Goal: Communication & Community: Answer question/provide support

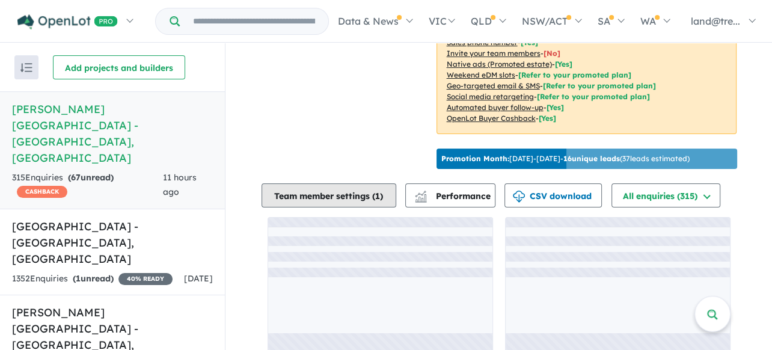
scroll to position [323, 0]
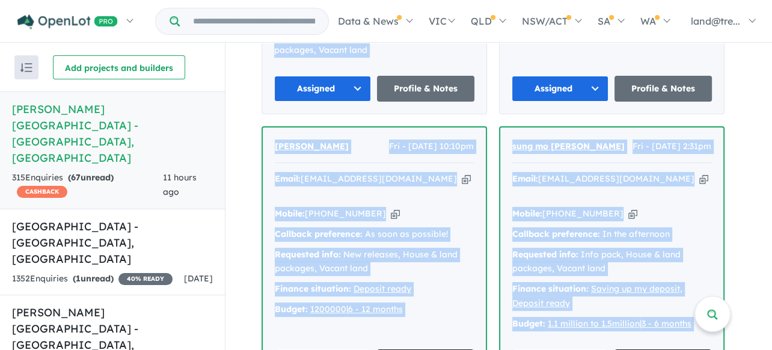
scroll to position [6988, 0]
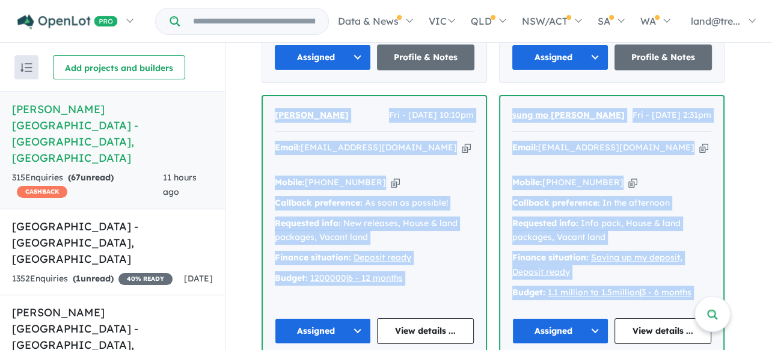
drag, startPoint x: 275, startPoint y: 143, endPoint x: 488, endPoint y: 126, distance: 214.1
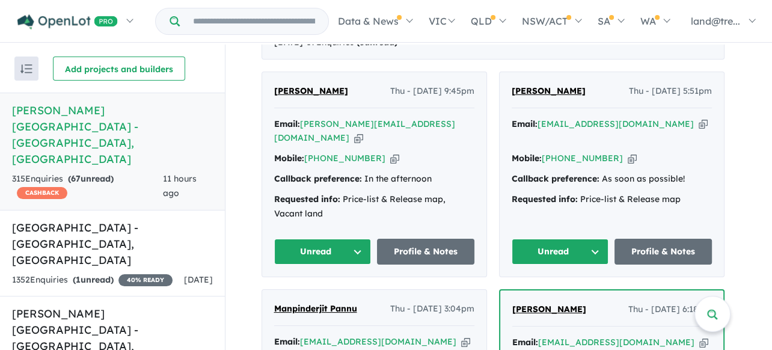
scroll to position [421, 0]
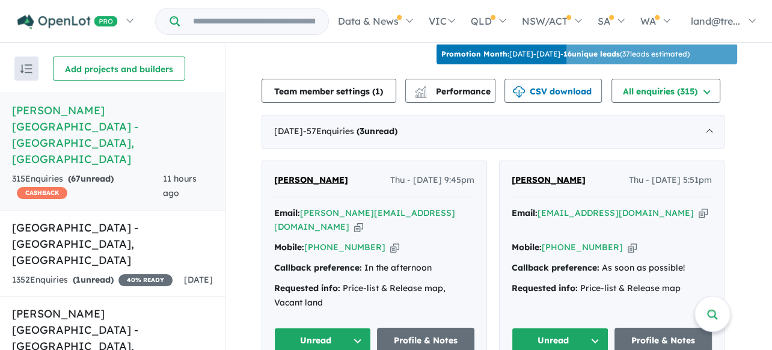
drag, startPoint x: 277, startPoint y: 112, endPoint x: 337, endPoint y: 106, distance: 61.1
click at [347, 115] on div "August 2025 - 57 Enquir ies ( 3 unread)" at bounding box center [493, 132] width 463 height 34
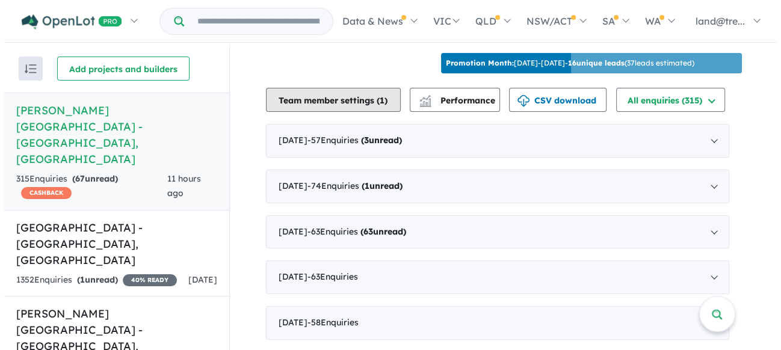
scroll to position [404, 0]
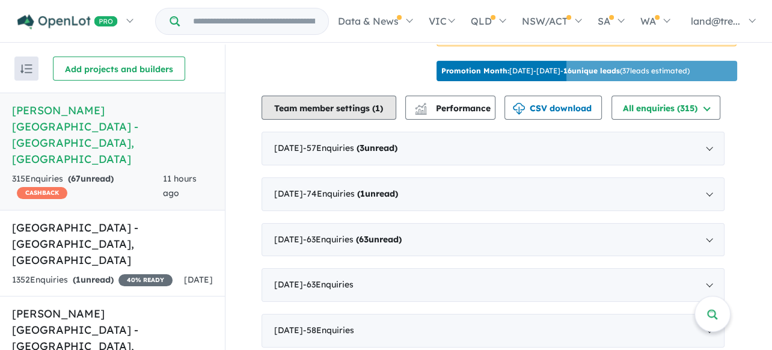
click at [283, 112] on button "Team member settings ( 1 )" at bounding box center [329, 108] width 135 height 24
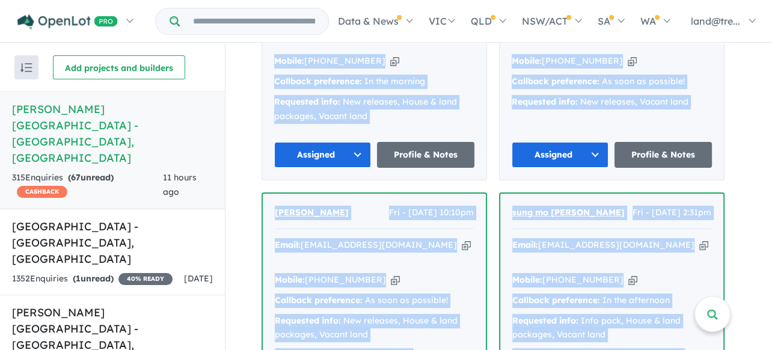
scroll to position [6952, 0]
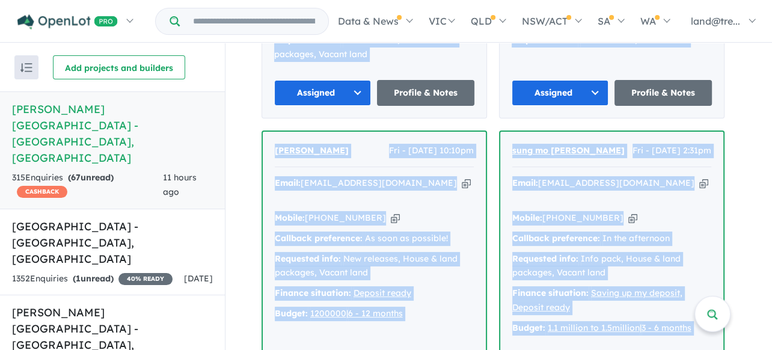
drag, startPoint x: 280, startPoint y: 199, endPoint x: 529, endPoint y: 206, distance: 249.0
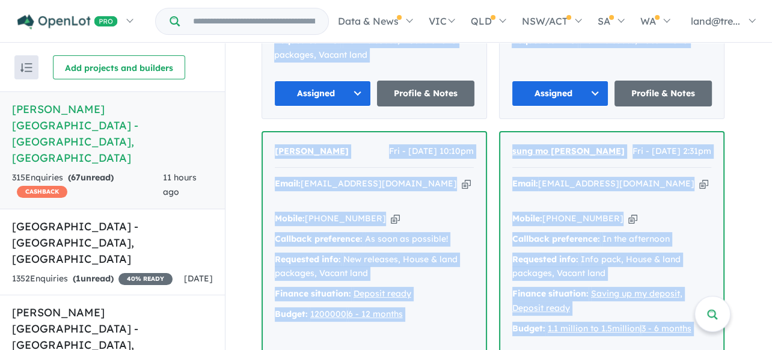
scroll to position [0, 0]
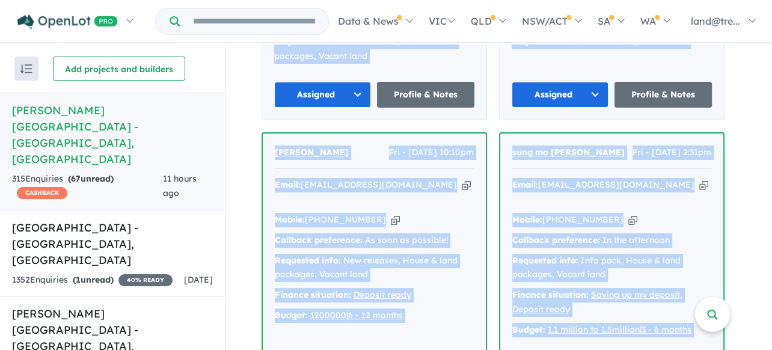
drag, startPoint x: 244, startPoint y: 81, endPoint x: 248, endPoint y: 162, distance: 81.3
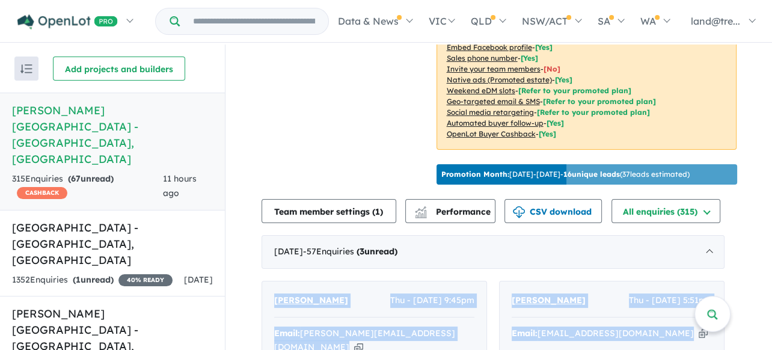
scroll to position [541, 0]
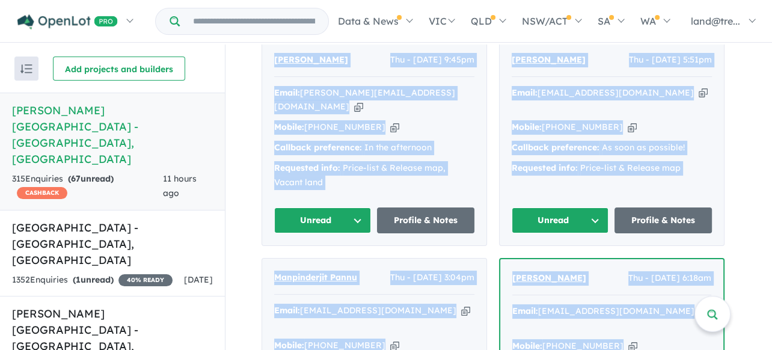
click at [268, 85] on div "[PERSON_NAME] Thu - [DATE] 9:45pm Email: [PERSON_NAME][EMAIL_ADDRESS][DOMAIN_NA…" at bounding box center [374, 143] width 224 height 205
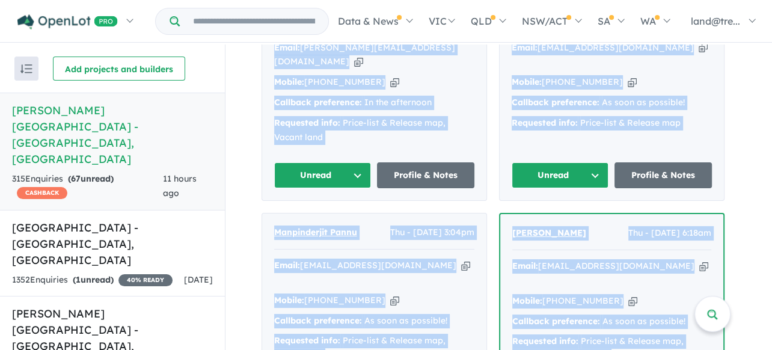
scroll to position [722, 0]
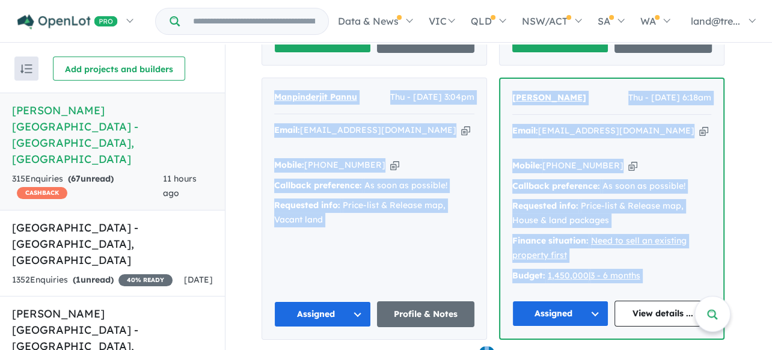
click at [324, 106] on div "Manpinderjit Pannu Thu - [DATE] 3:04pm" at bounding box center [374, 102] width 200 height 24
click at [372, 224] on div "Manpinderjit Pannu Thu - [DATE] 3:04pm Email: [EMAIL_ADDRESS][DOMAIN_NAME] Copi…" at bounding box center [374, 208] width 224 height 261
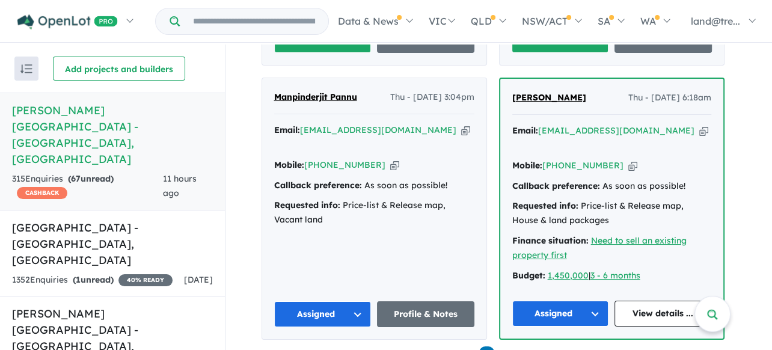
click at [446, 200] on div "Requested info: Price-list & Release map, Vacant land" at bounding box center [374, 212] width 200 height 29
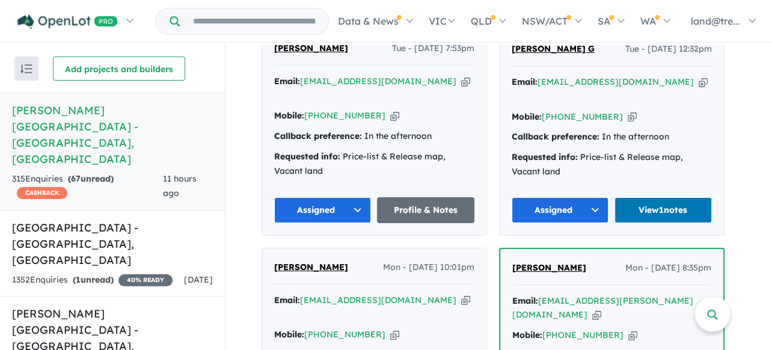
scroll to position [1203, 0]
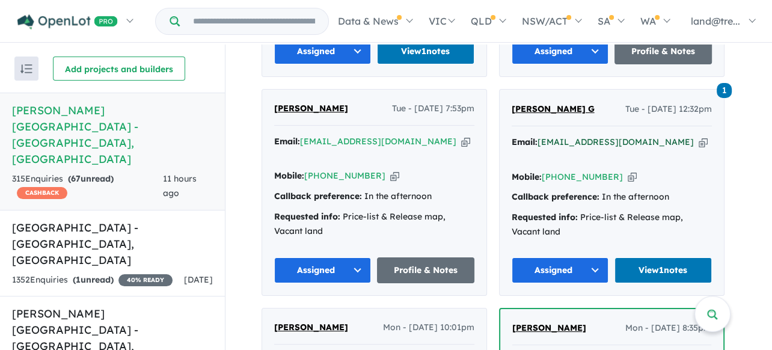
click at [571, 137] on a%20Nelson%20Quarter%20Estate%20-%20Box%20Hill"] "[EMAIL_ADDRESS][DOMAIN_NAME]" at bounding box center [616, 142] width 156 height 11
